Goal: Transaction & Acquisition: Purchase product/service

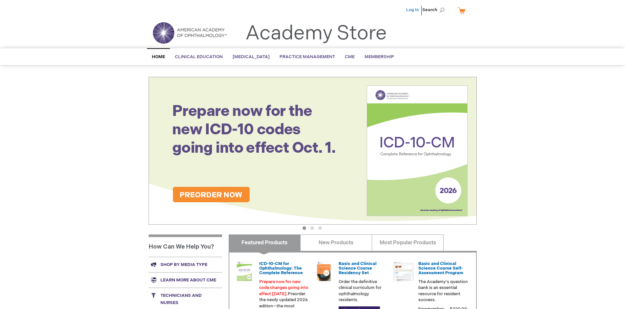
click at [413, 10] on link "Log In" at bounding box center [412, 9] width 13 height 5
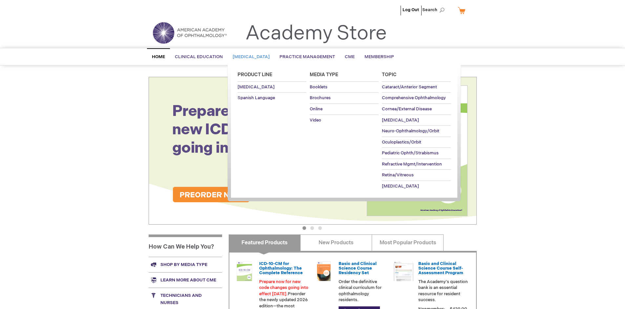
click at [253, 57] on span "[MEDICAL_DATA]" at bounding box center [251, 56] width 37 height 5
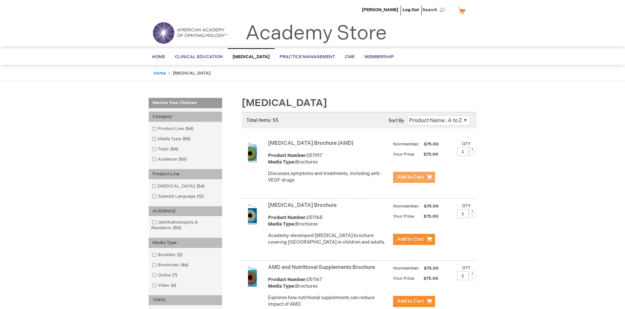
click at [414, 177] on span "Add to Cart" at bounding box center [410, 177] width 27 height 6
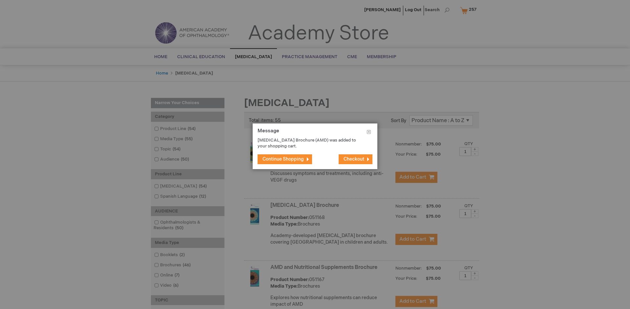
click at [283, 159] on span "Continue Shopping" at bounding box center [283, 159] width 41 height 6
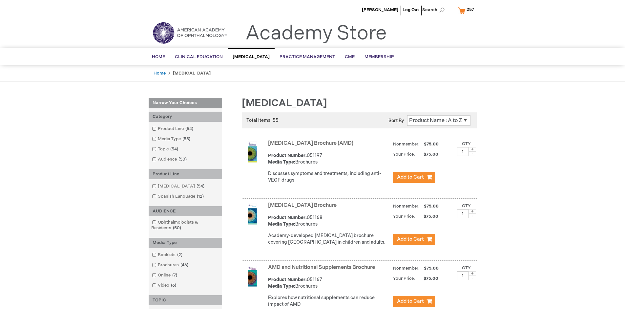
click at [323, 270] on link "AMD and Nutritional Supplements Brochure" at bounding box center [321, 267] width 107 height 6
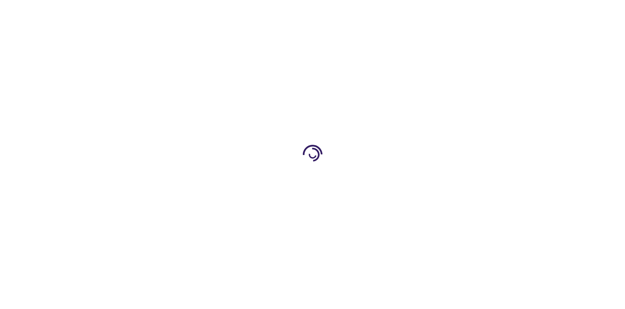
type input "1"
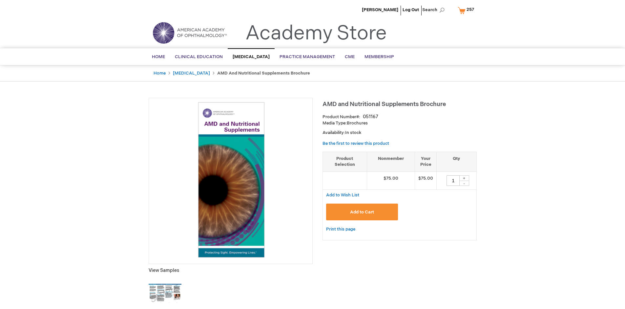
click at [362, 212] on span "Add to Cart" at bounding box center [362, 211] width 24 height 5
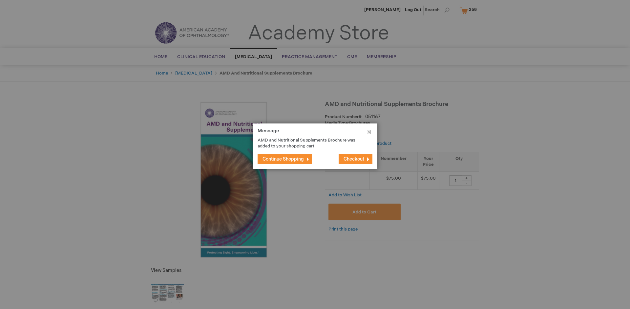
click at [283, 159] on span "Continue Shopping" at bounding box center [283, 159] width 41 height 6
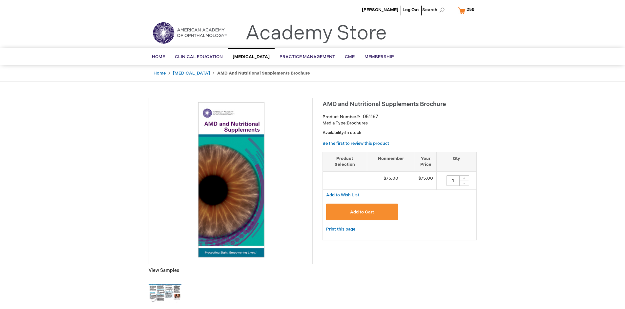
click at [467, 10] on span "258" at bounding box center [471, 9] width 8 height 5
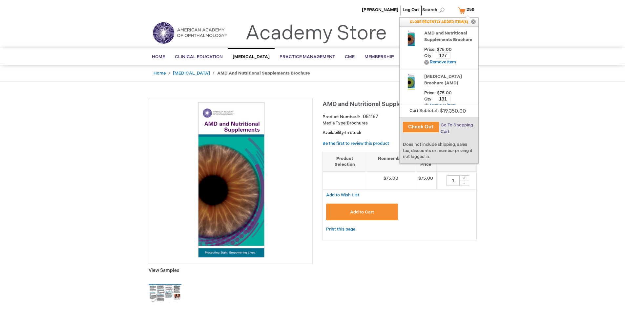
click at [456, 125] on span "Go To Shopping Cart" at bounding box center [457, 128] width 32 height 12
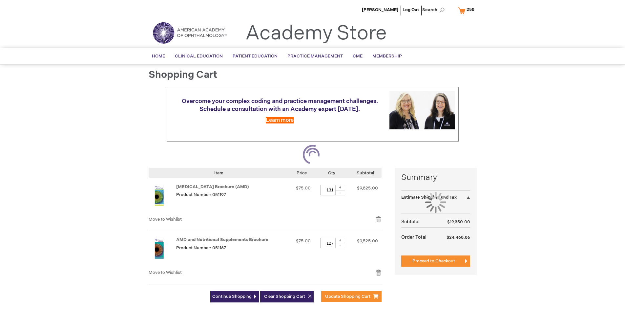
select select "US"
select select "41"
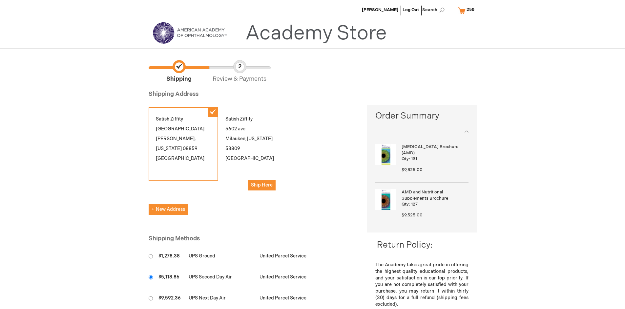
click at [151, 277] on input "radio" at bounding box center [151, 277] width 4 height 4
